Goal: Obtain resource: Download file/media

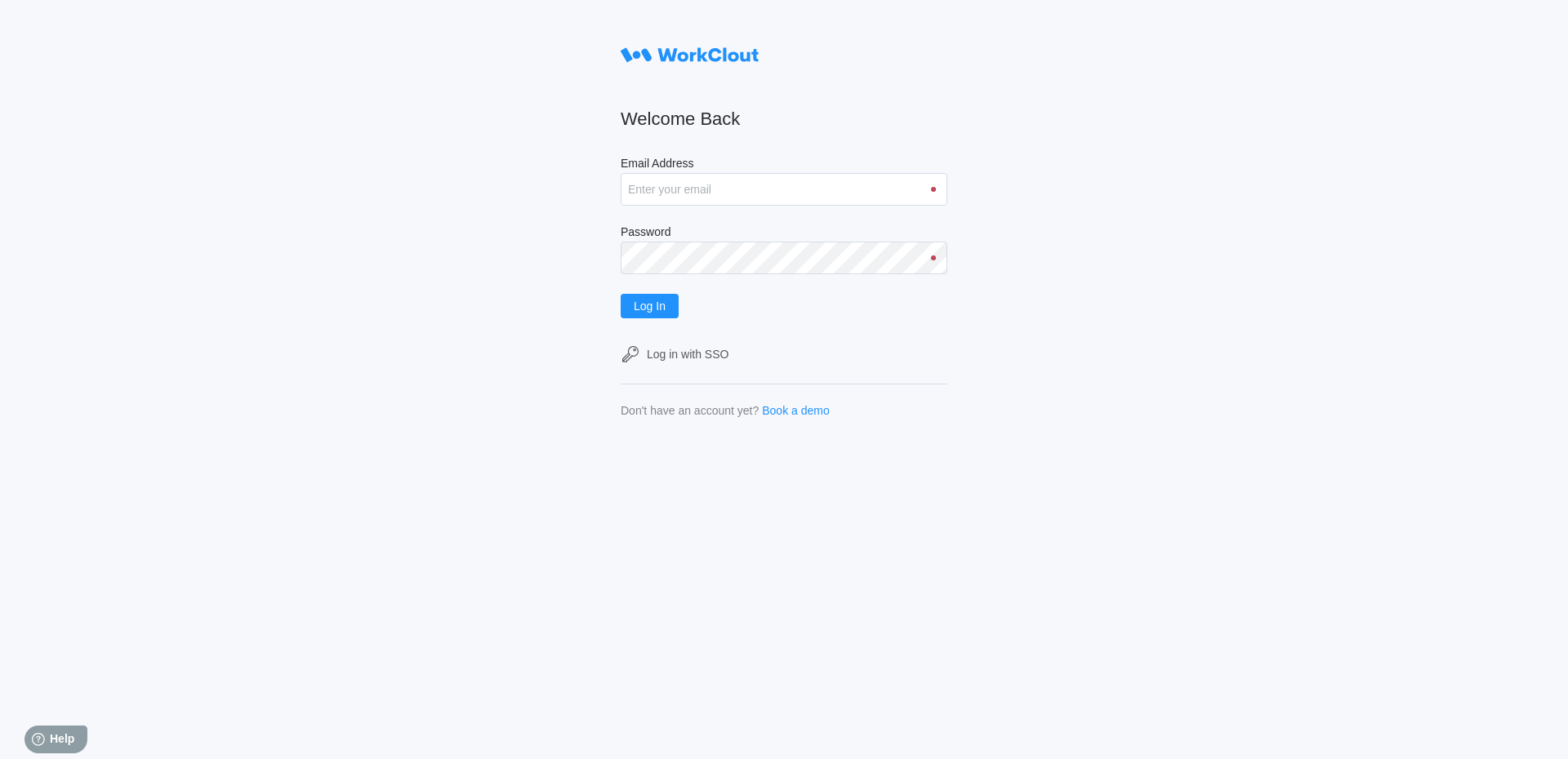
click at [637, 187] on input "Email Address" at bounding box center [784, 189] width 327 height 33
type input "sshamsaldeen@mailinator.com"
click at [666, 310] on span "Log In" at bounding box center [650, 306] width 32 height 12
click at [650, 312] on span "Log In" at bounding box center [650, 306] width 32 height 12
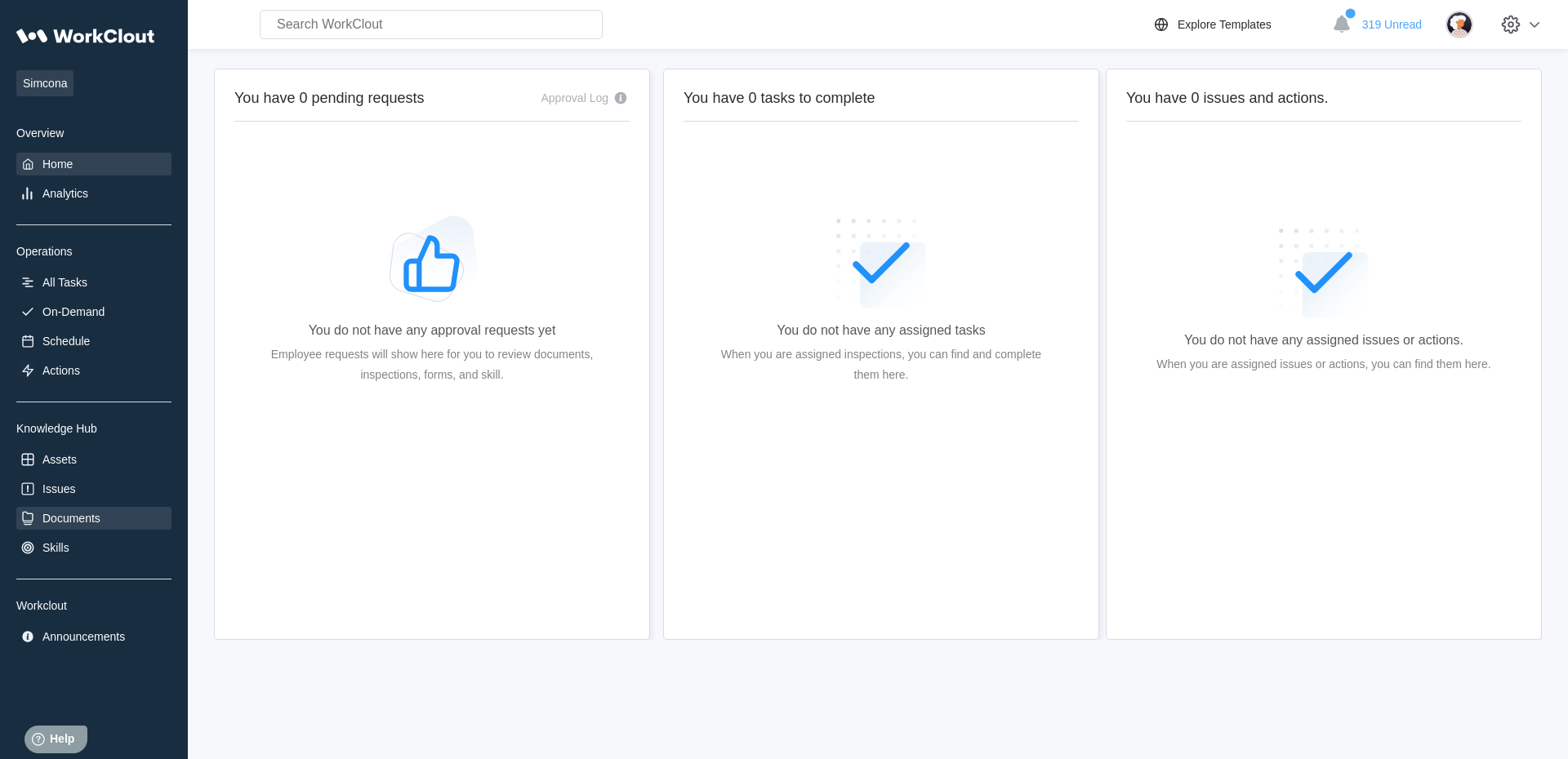
click at [70, 528] on div "Documents" at bounding box center [94, 518] width 155 height 23
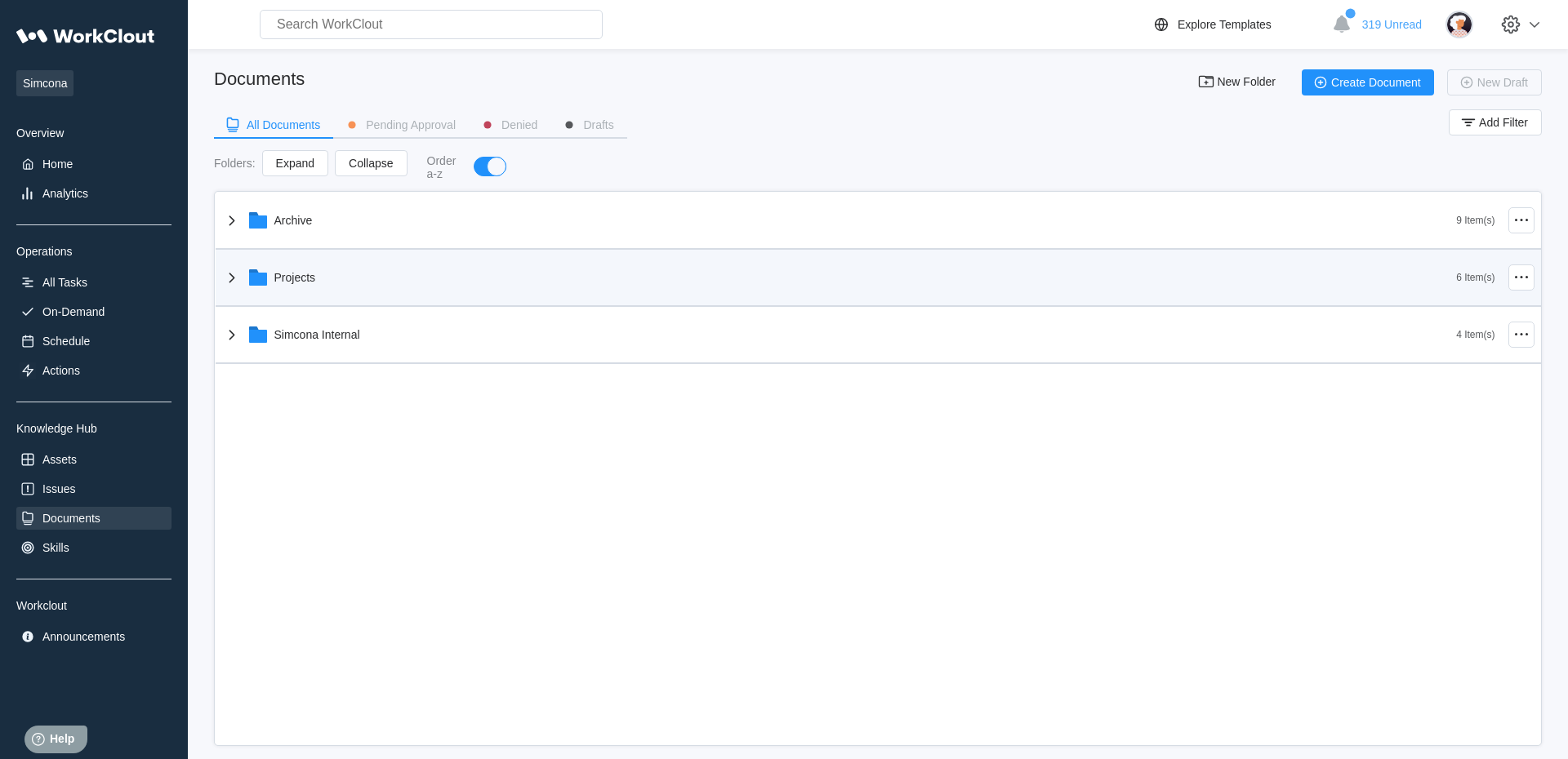
click at [227, 280] on icon at bounding box center [232, 277] width 20 height 20
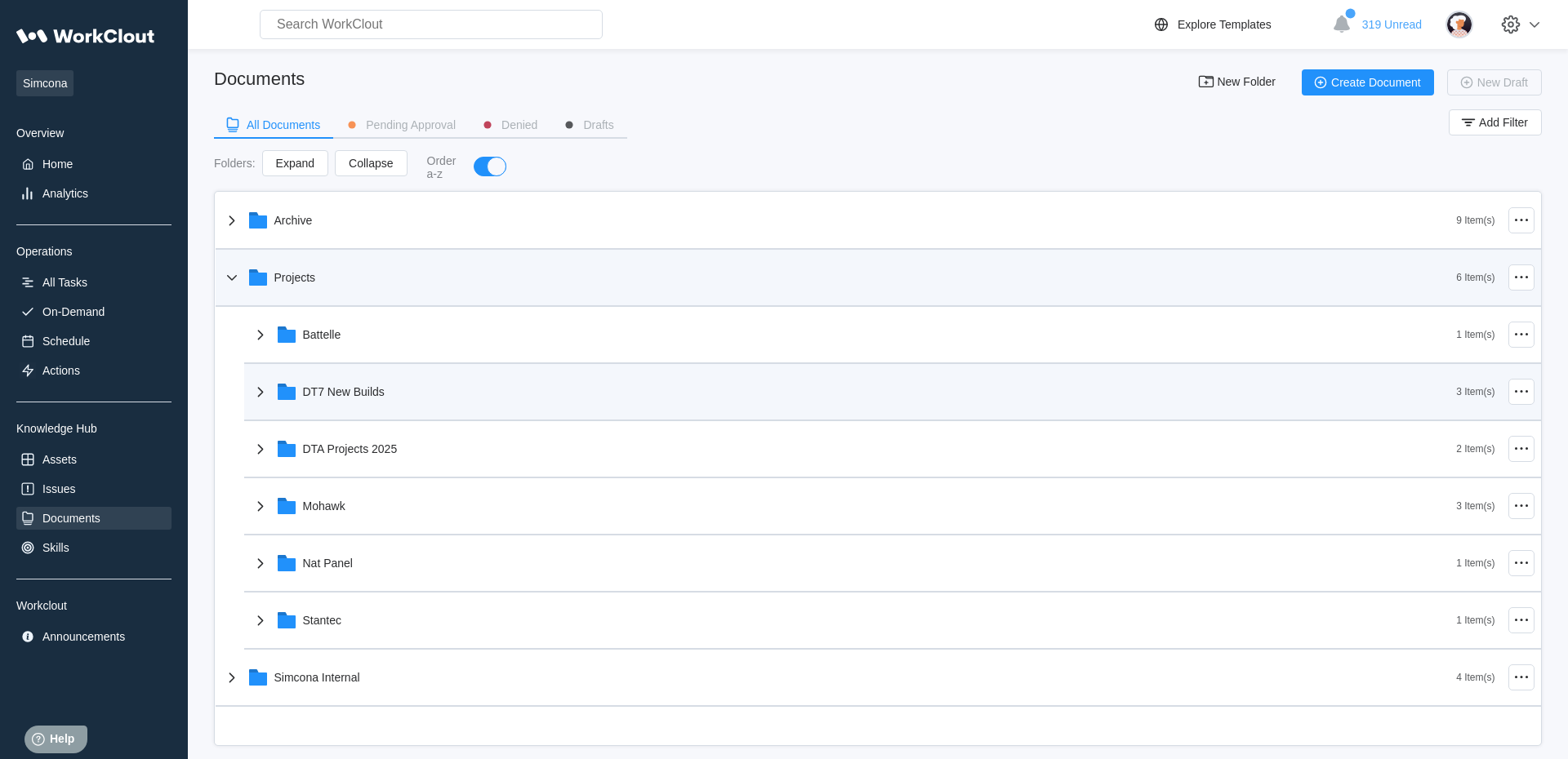
click at [268, 399] on icon at bounding box center [261, 392] width 20 height 20
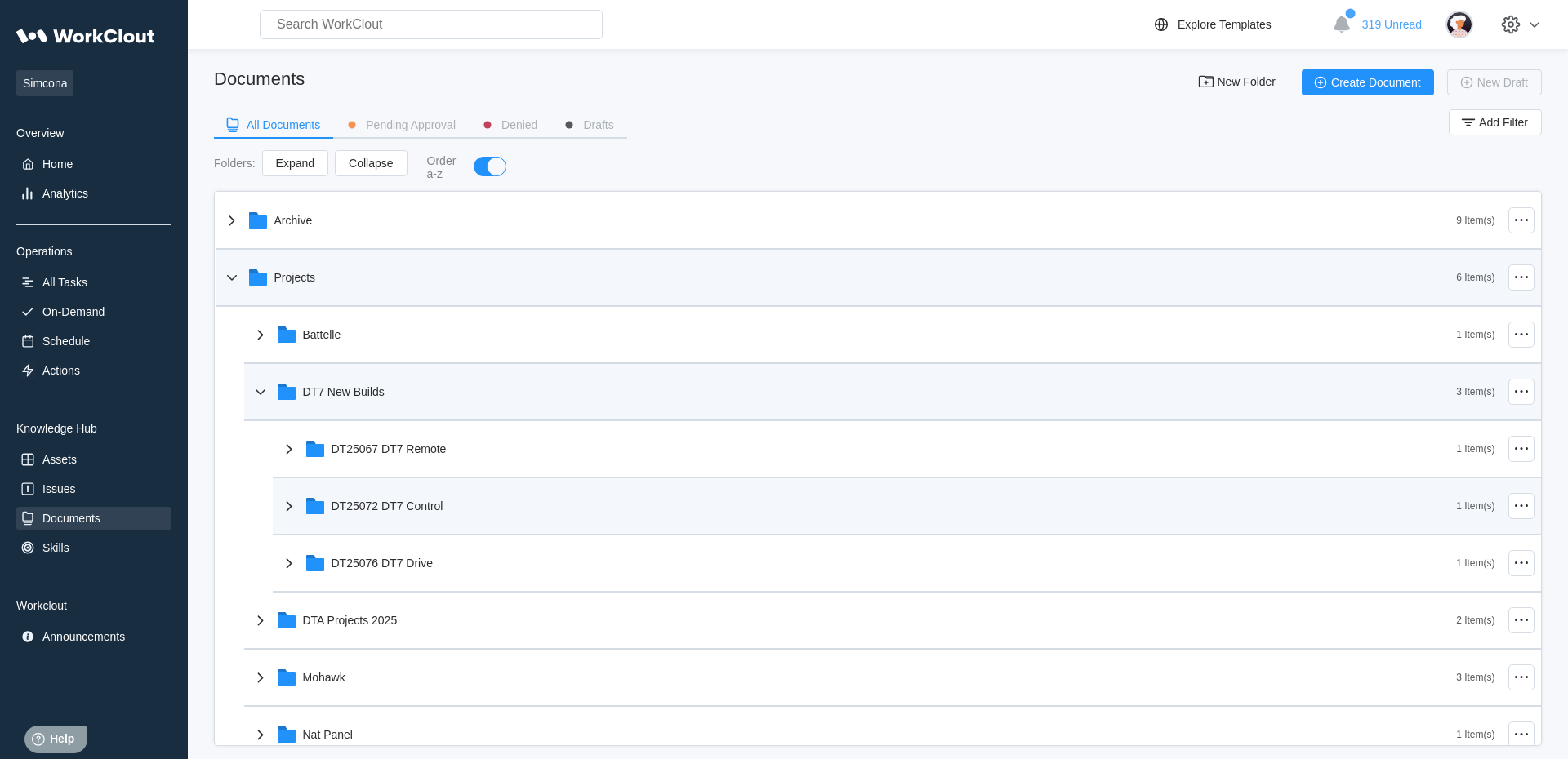
click at [299, 512] on div "DT25072 DT7 Control" at bounding box center [868, 505] width 1178 height 42
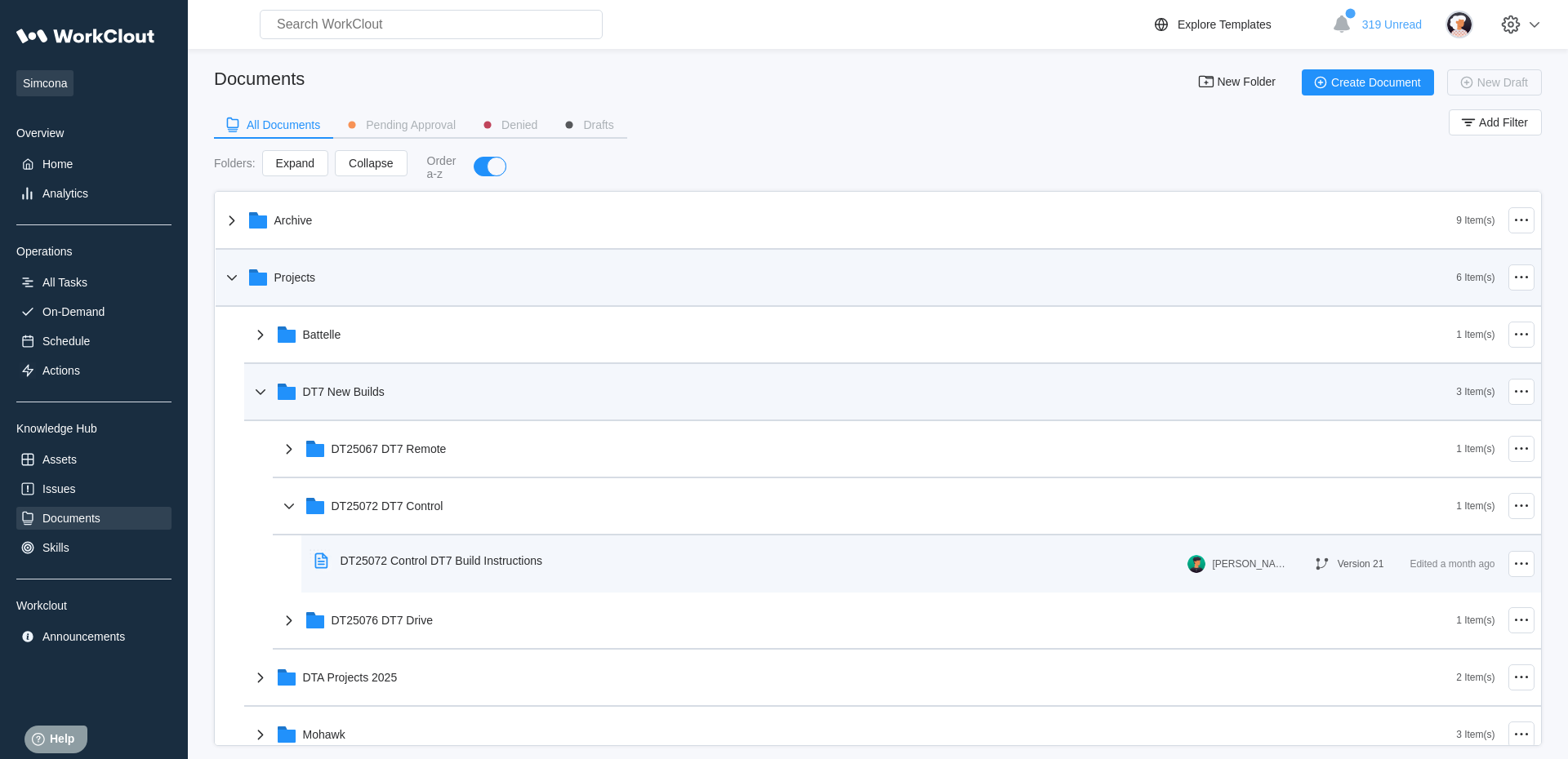
click at [475, 560] on div "DT25072 Control DT7 Build Instructions" at bounding box center [441, 561] width 201 height 13
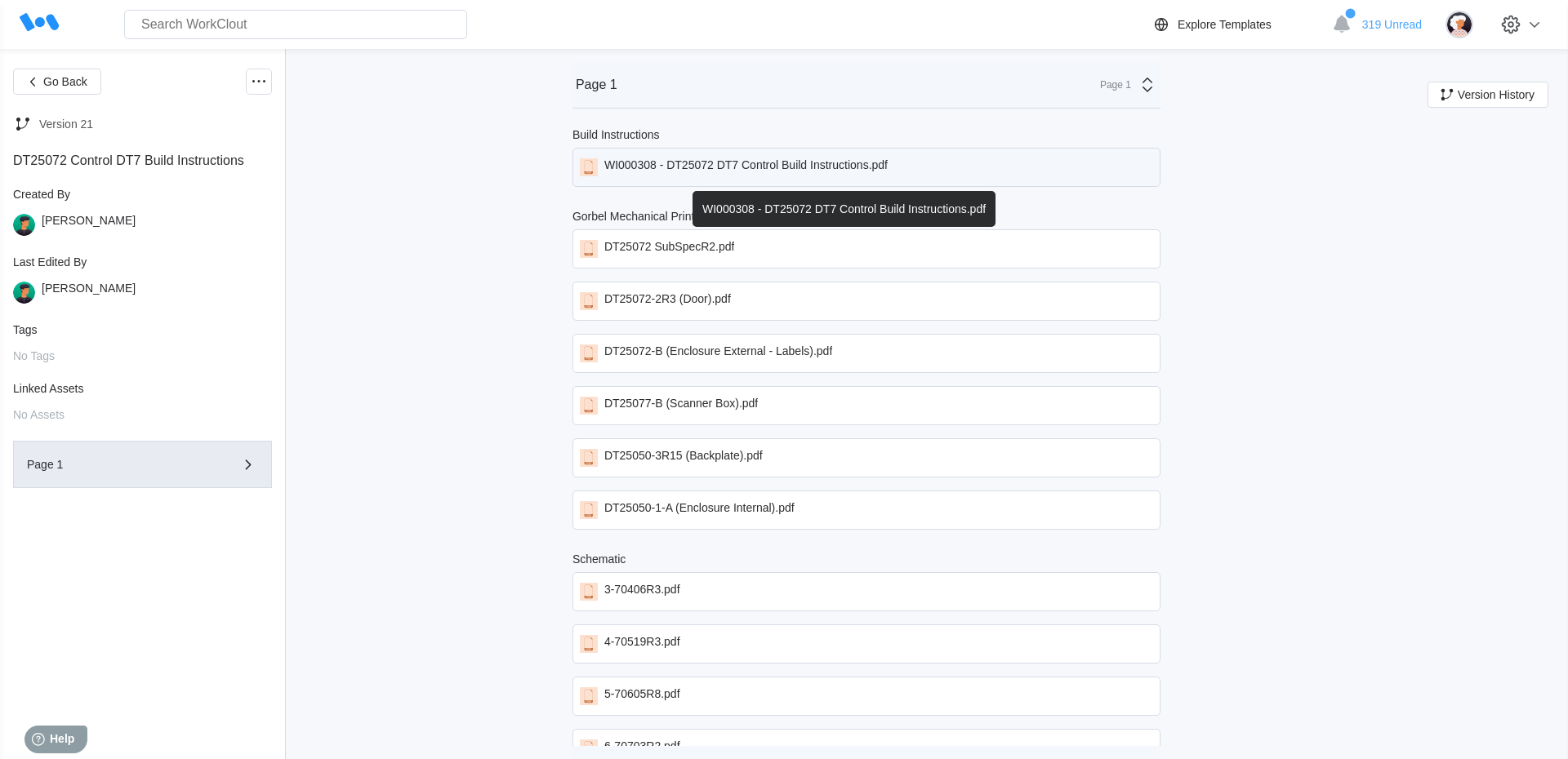
click at [678, 168] on div "WI000308 - DT25072 DT7 Control Build Instructions.pdf" at bounding box center [745, 167] width 283 height 18
